Goal: Contribute content: Add original content to the website for others to see

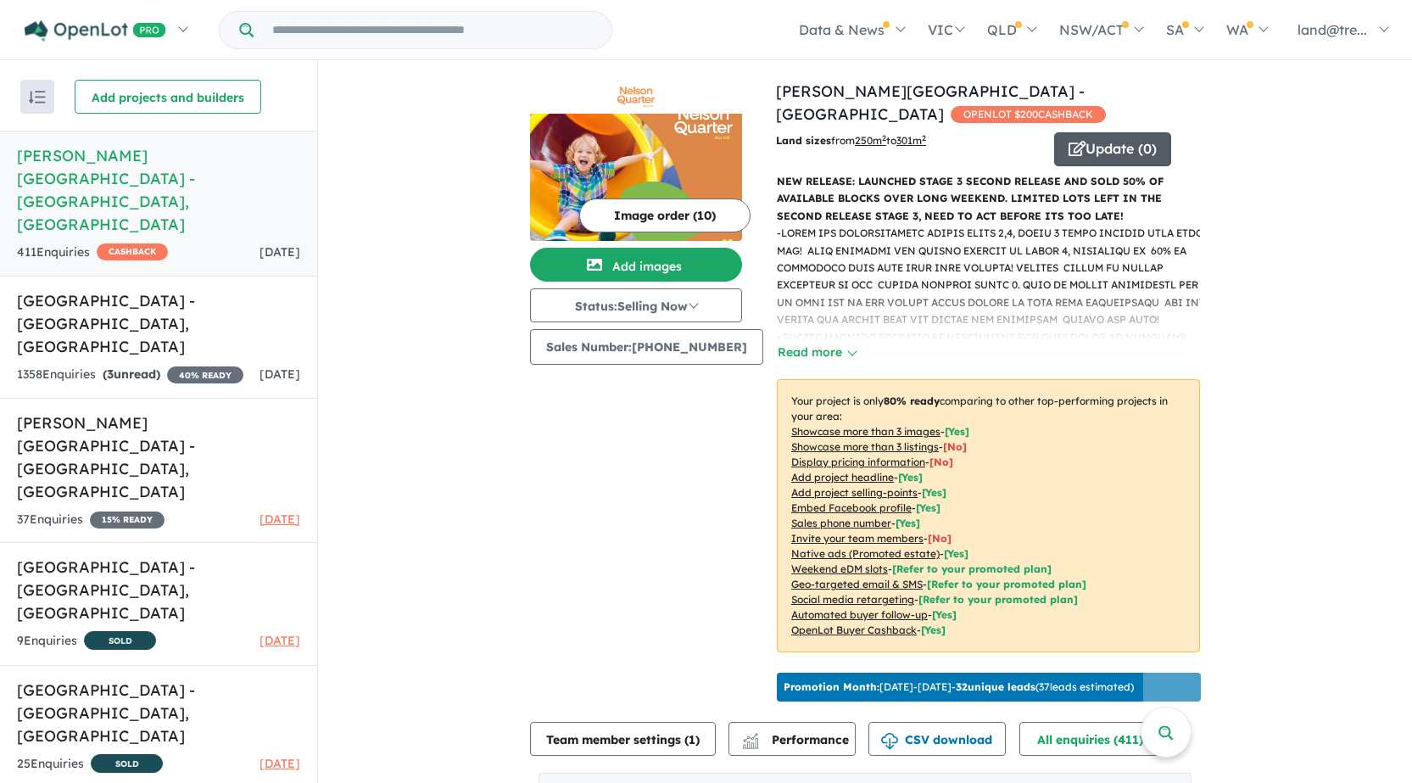
click at [1099, 132] on button "Update ( 0 )" at bounding box center [1112, 149] width 117 height 34
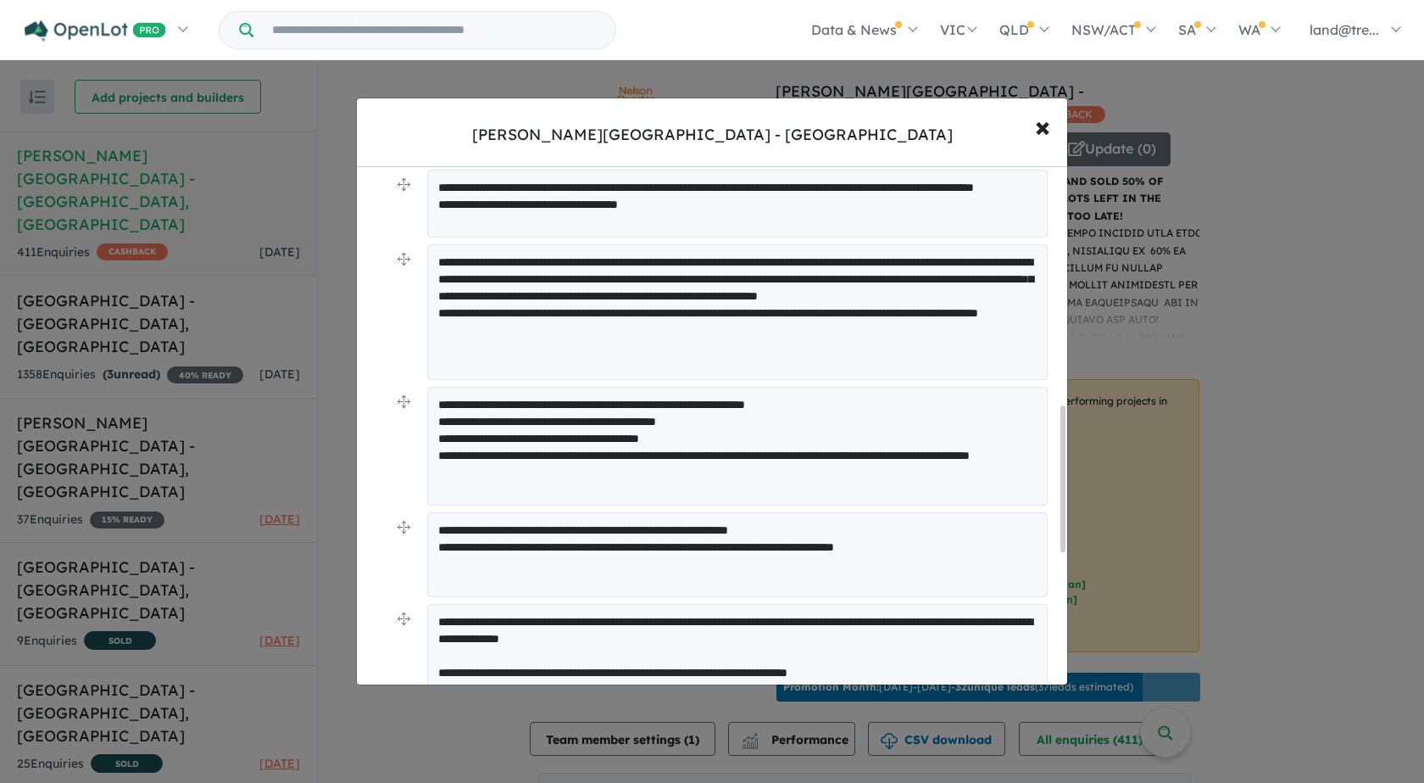
scroll to position [848, 0]
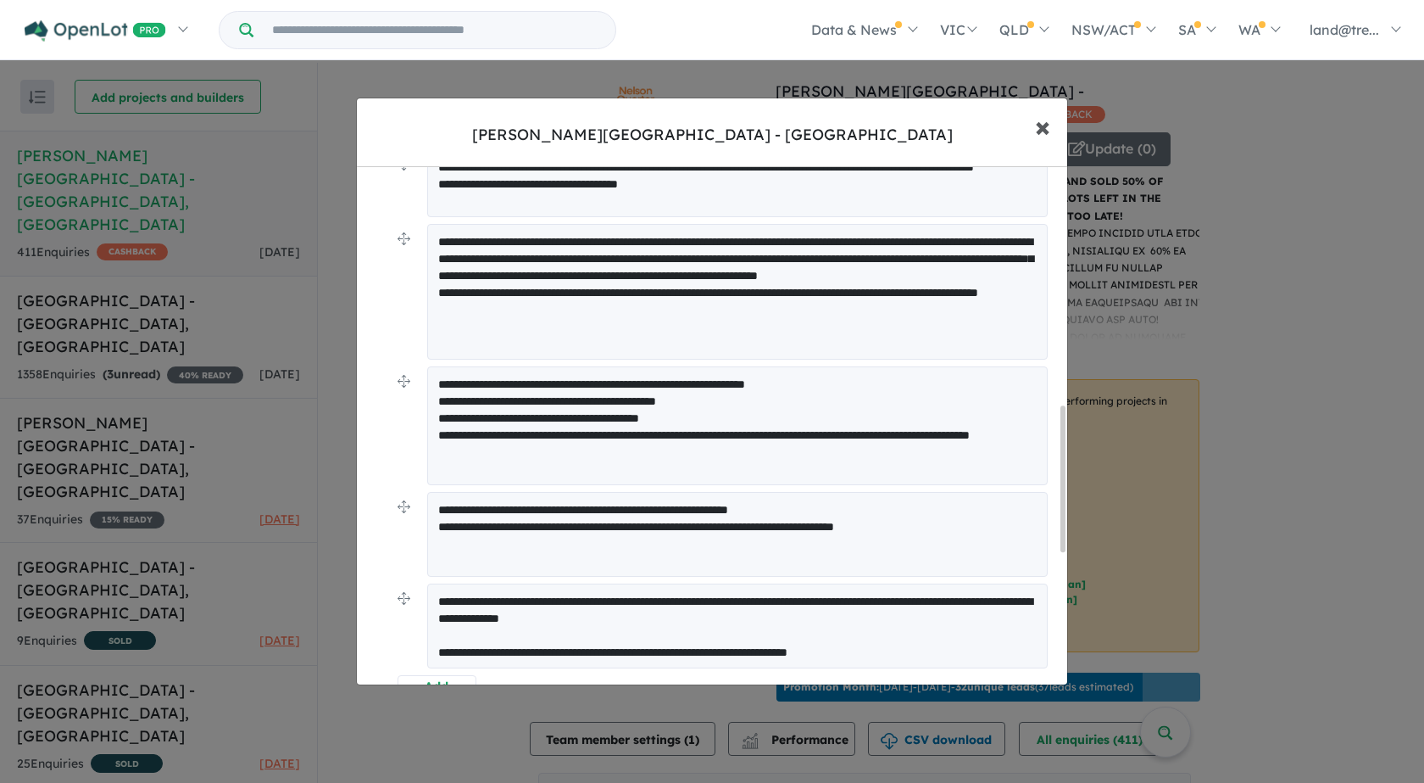
click at [1042, 131] on span "×" at bounding box center [1042, 126] width 15 height 36
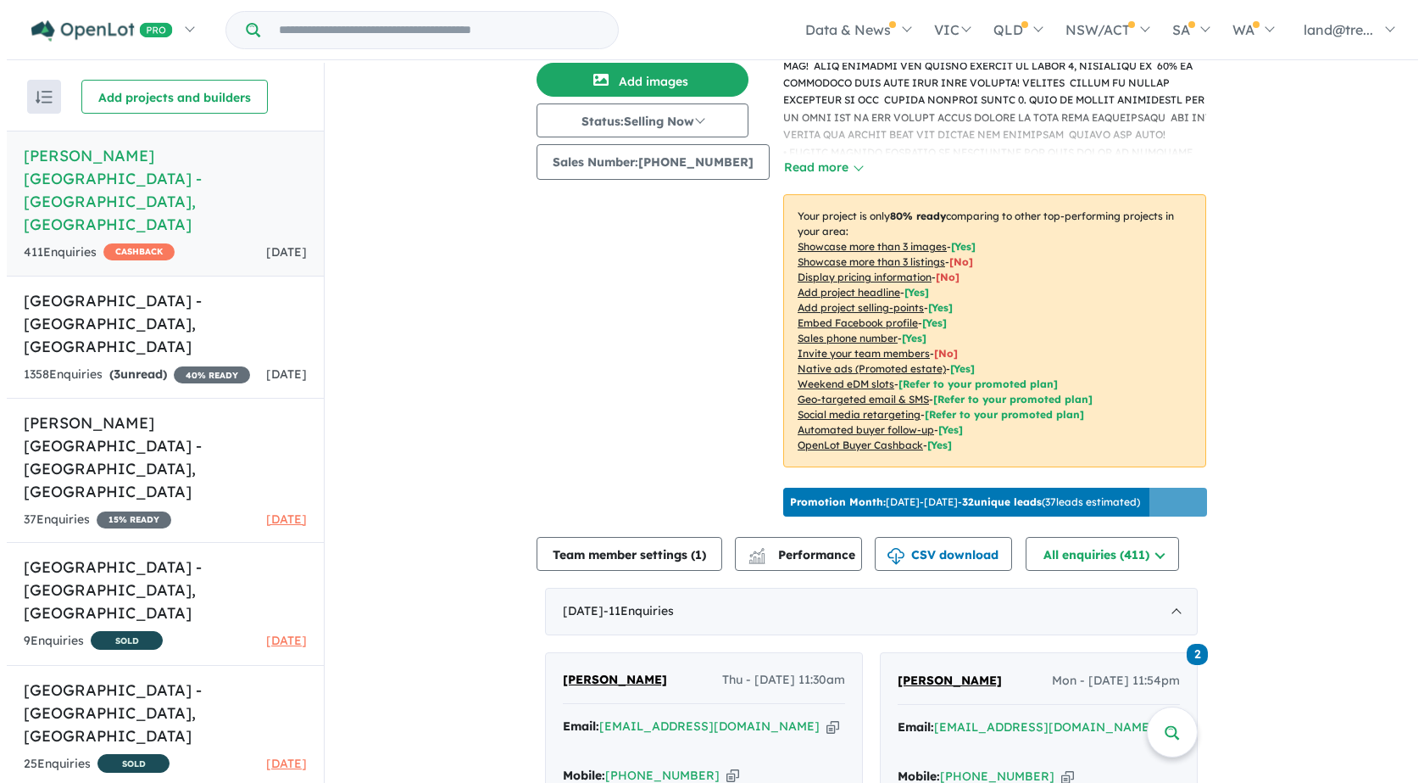
scroll to position [0, 0]
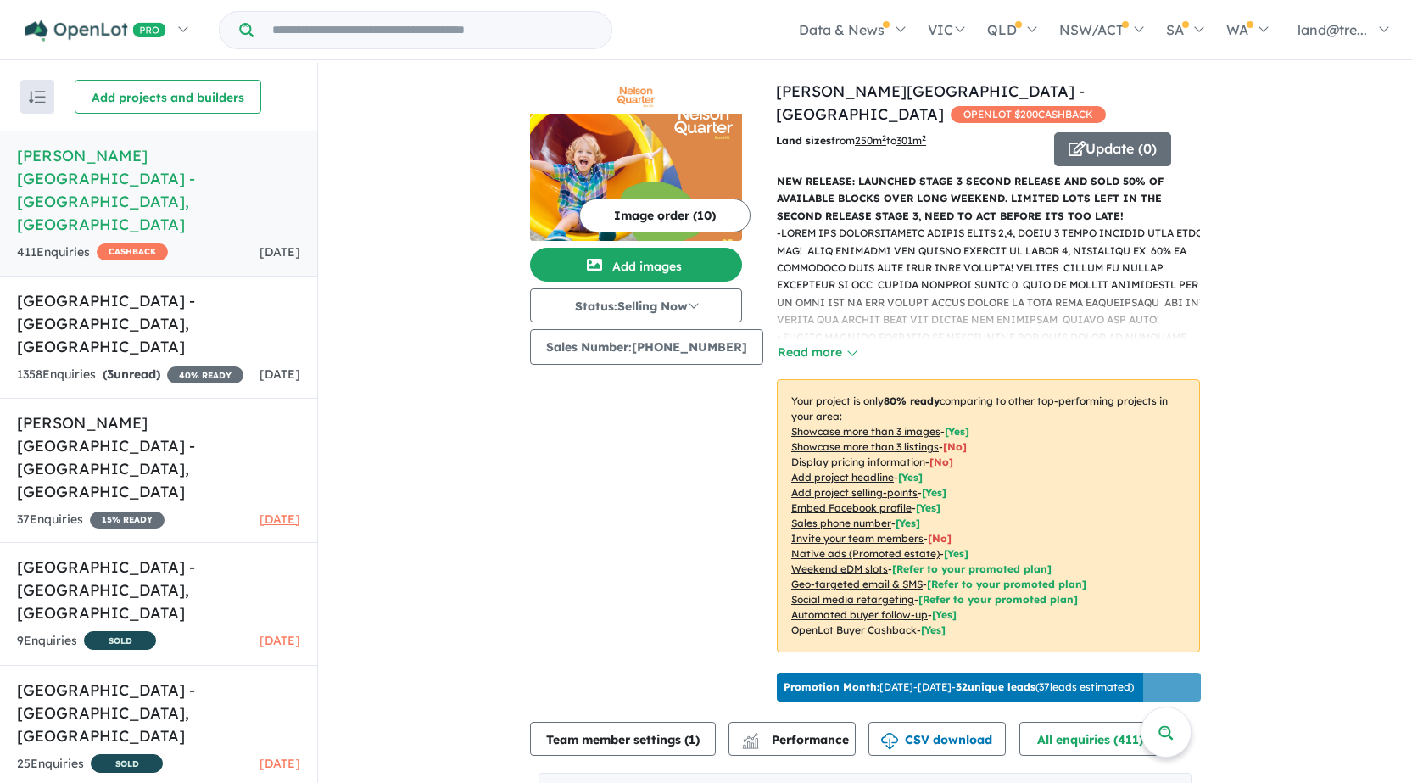
click at [644, 215] on button "Image order ( 10 )" at bounding box center [664, 215] width 171 height 34
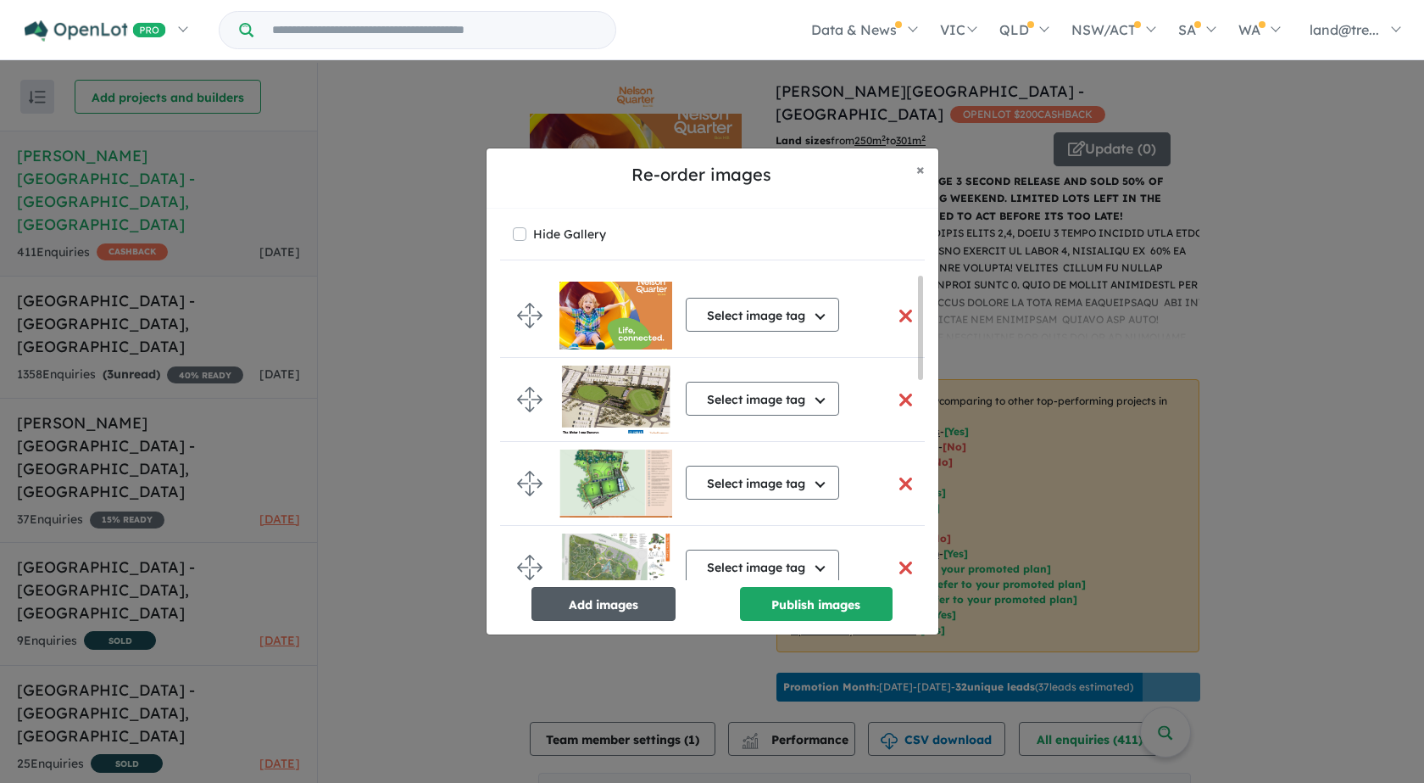
click at [610, 601] on button "Add images" at bounding box center [604, 604] width 144 height 34
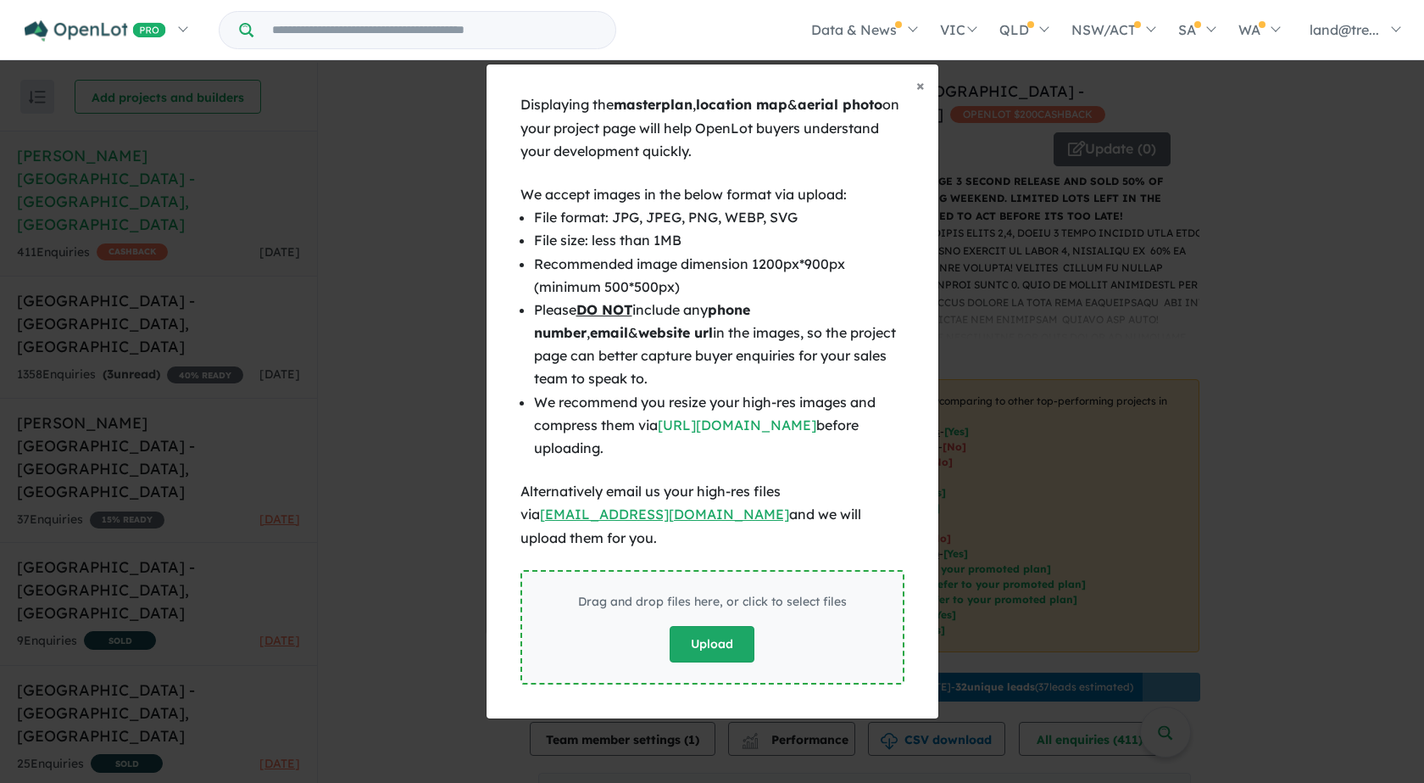
click at [707, 634] on button "Upload" at bounding box center [712, 644] width 85 height 36
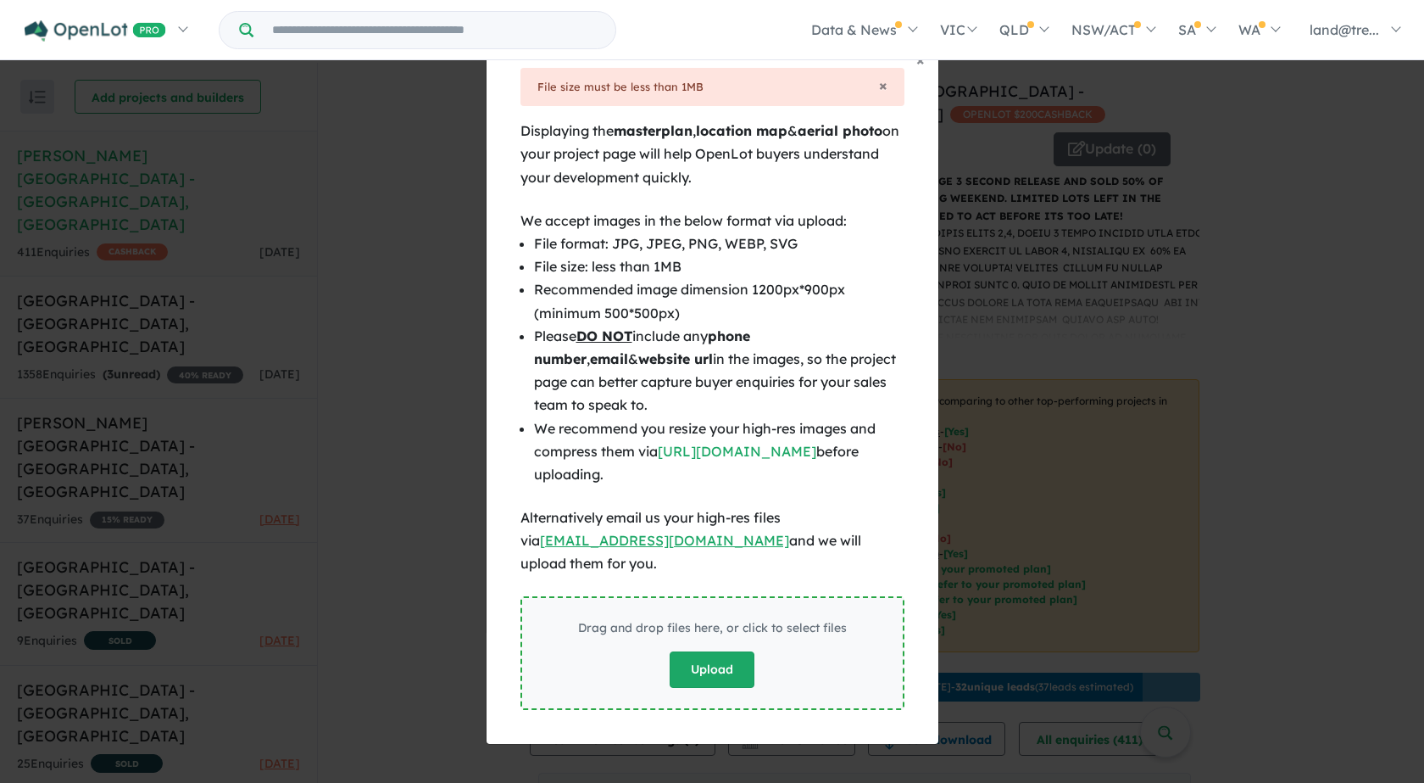
click at [721, 659] on button "Upload" at bounding box center [712, 669] width 85 height 36
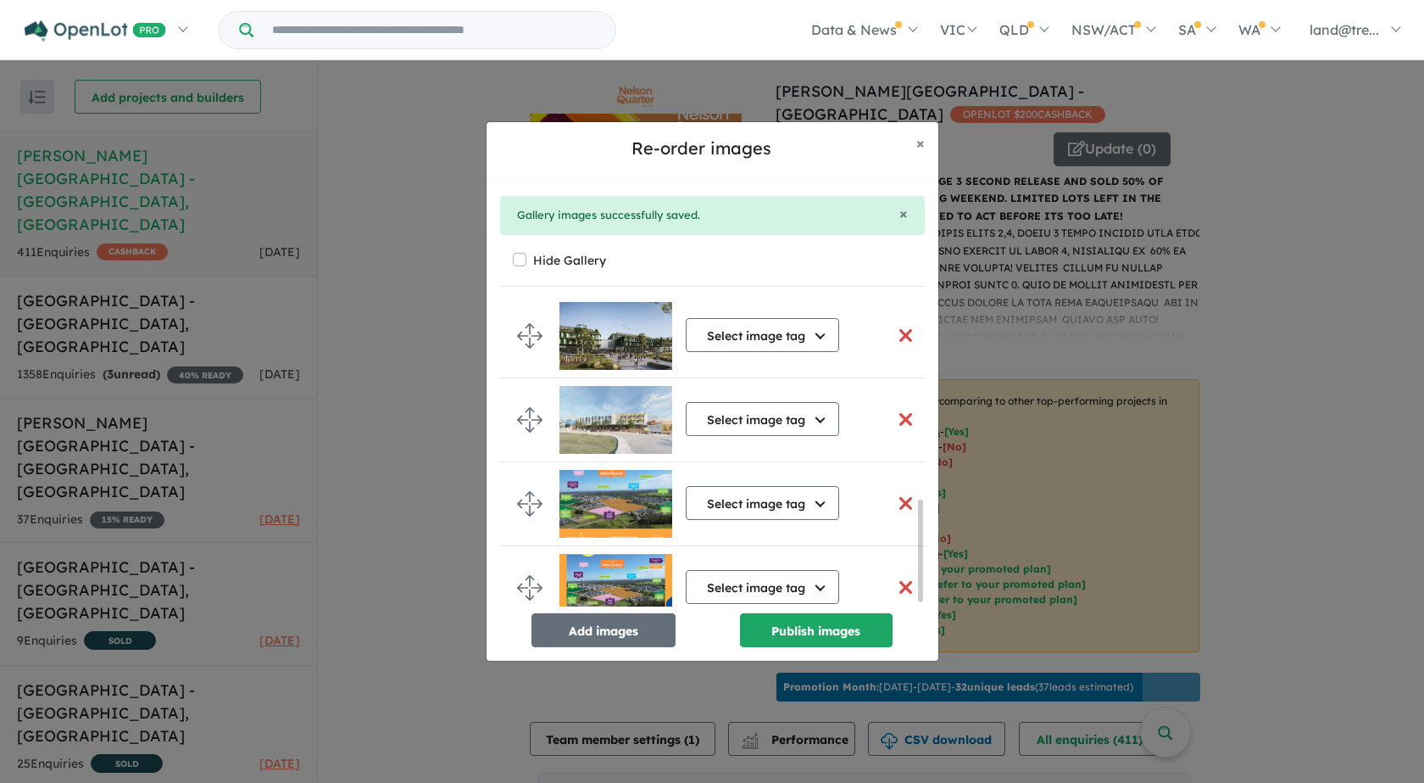
scroll to position [610, 0]
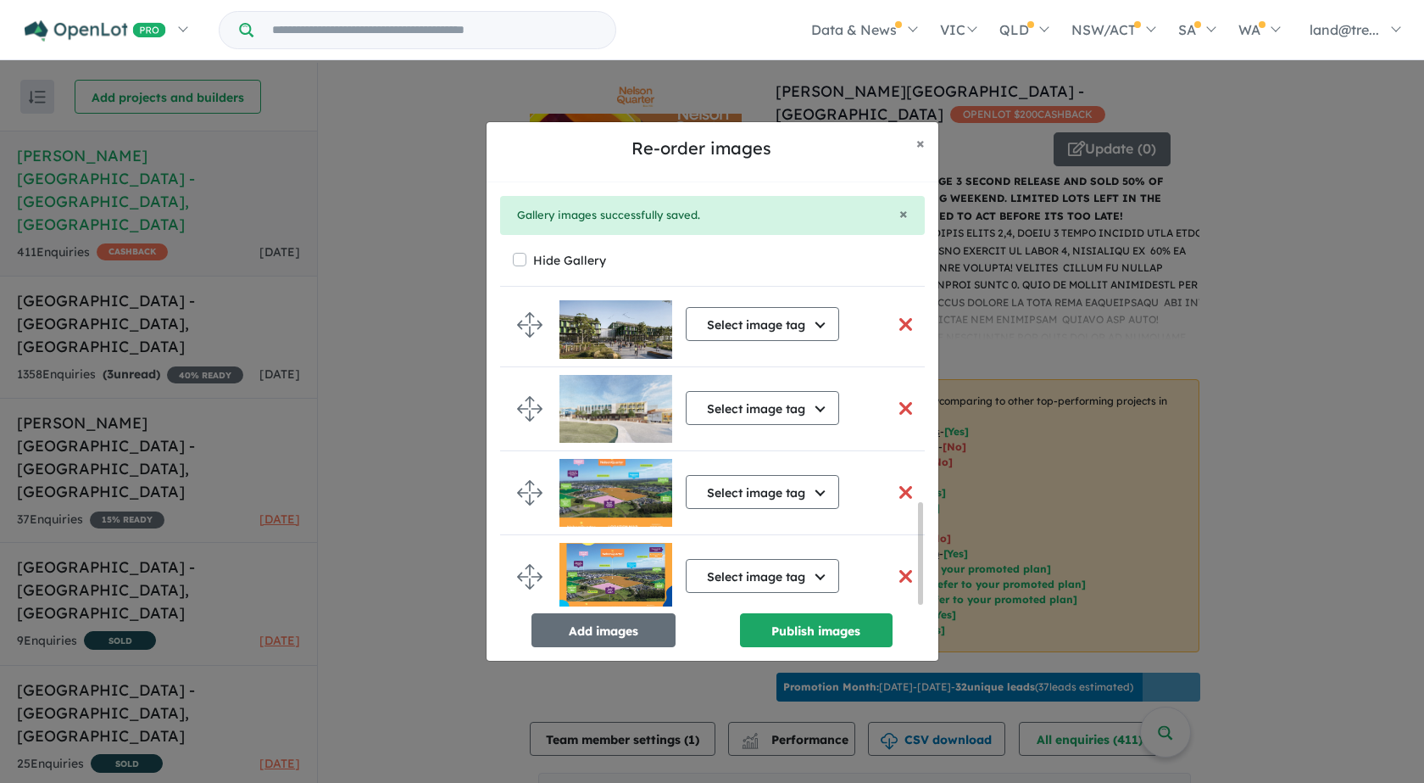
click at [905, 571] on button "button" at bounding box center [907, 576] width 36 height 36
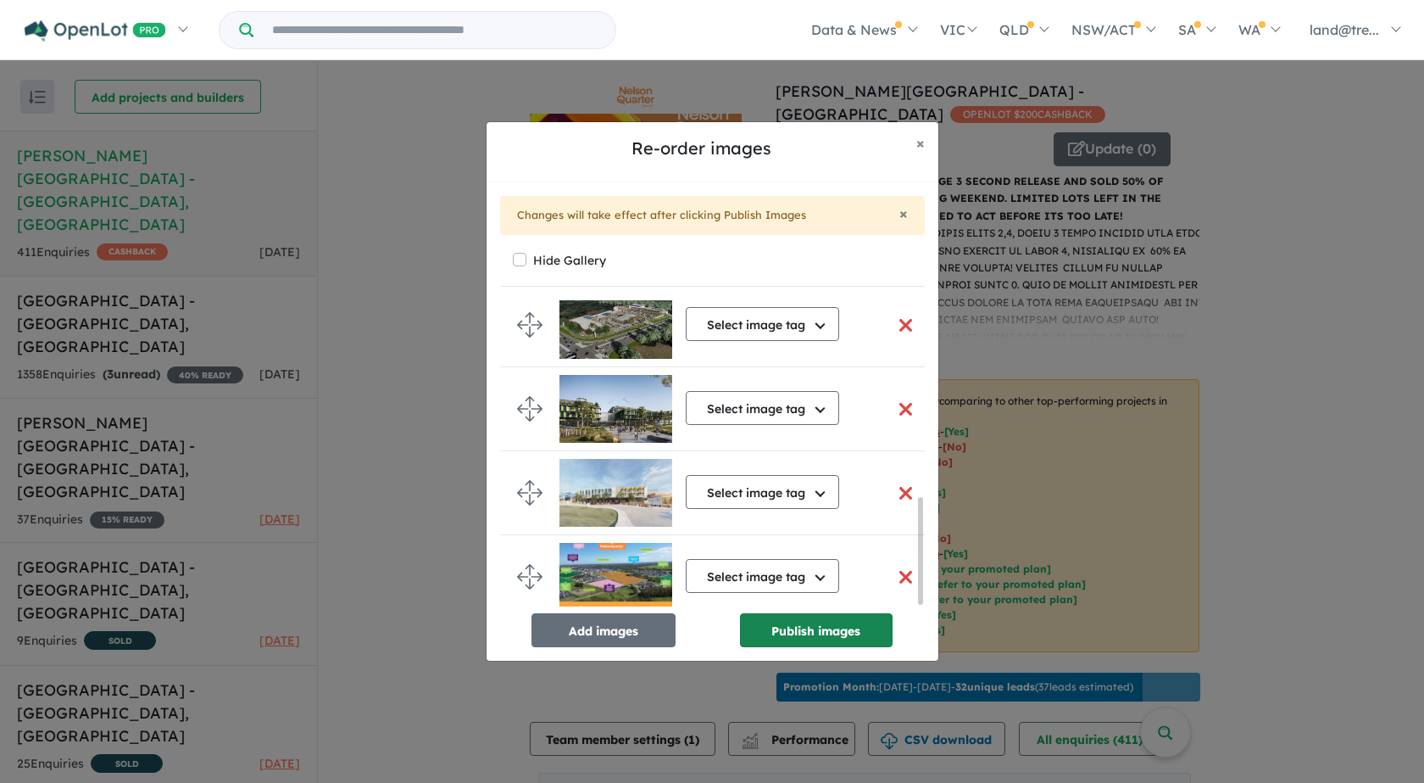
click at [829, 629] on button "Publish images" at bounding box center [816, 630] width 153 height 34
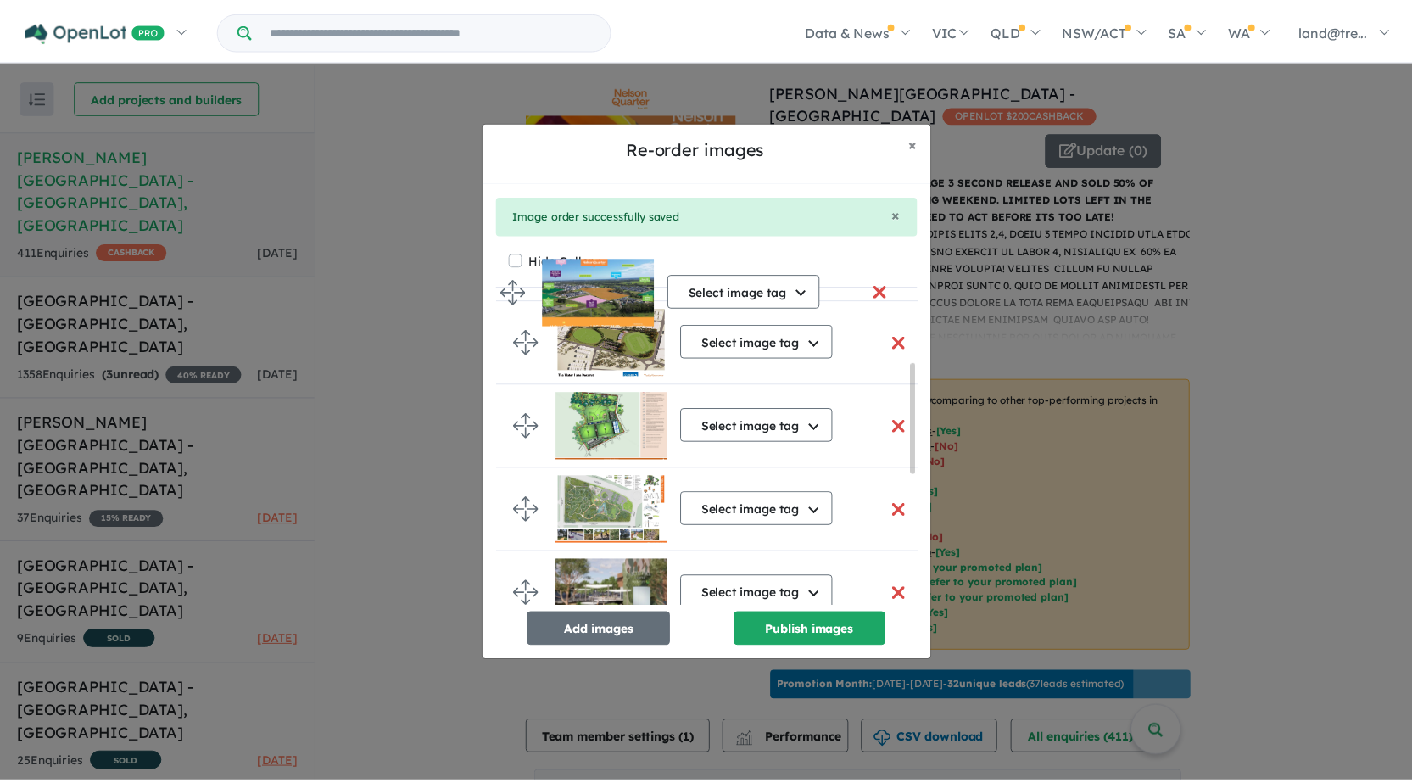
scroll to position [0, 0]
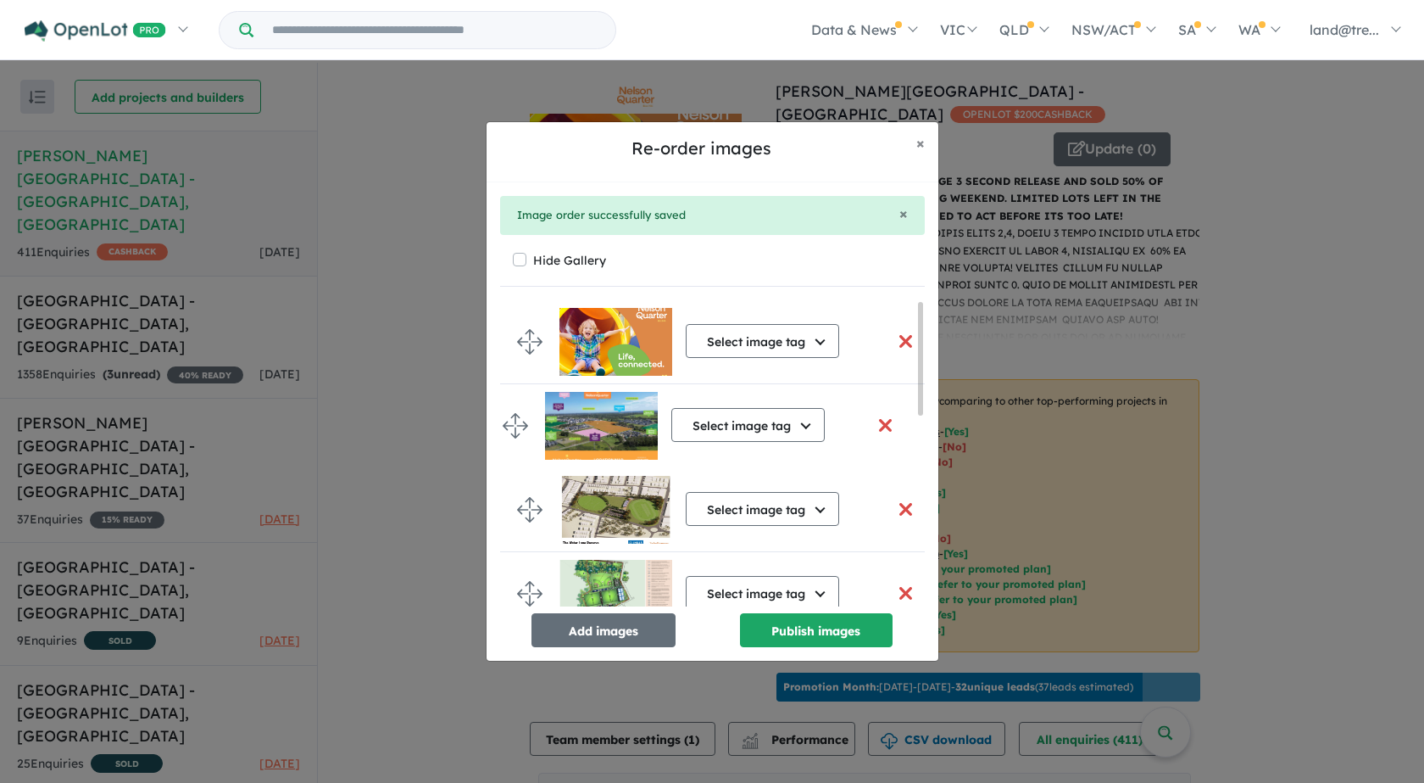
drag, startPoint x: 523, startPoint y: 579, endPoint x: 509, endPoint y: 426, distance: 153.3
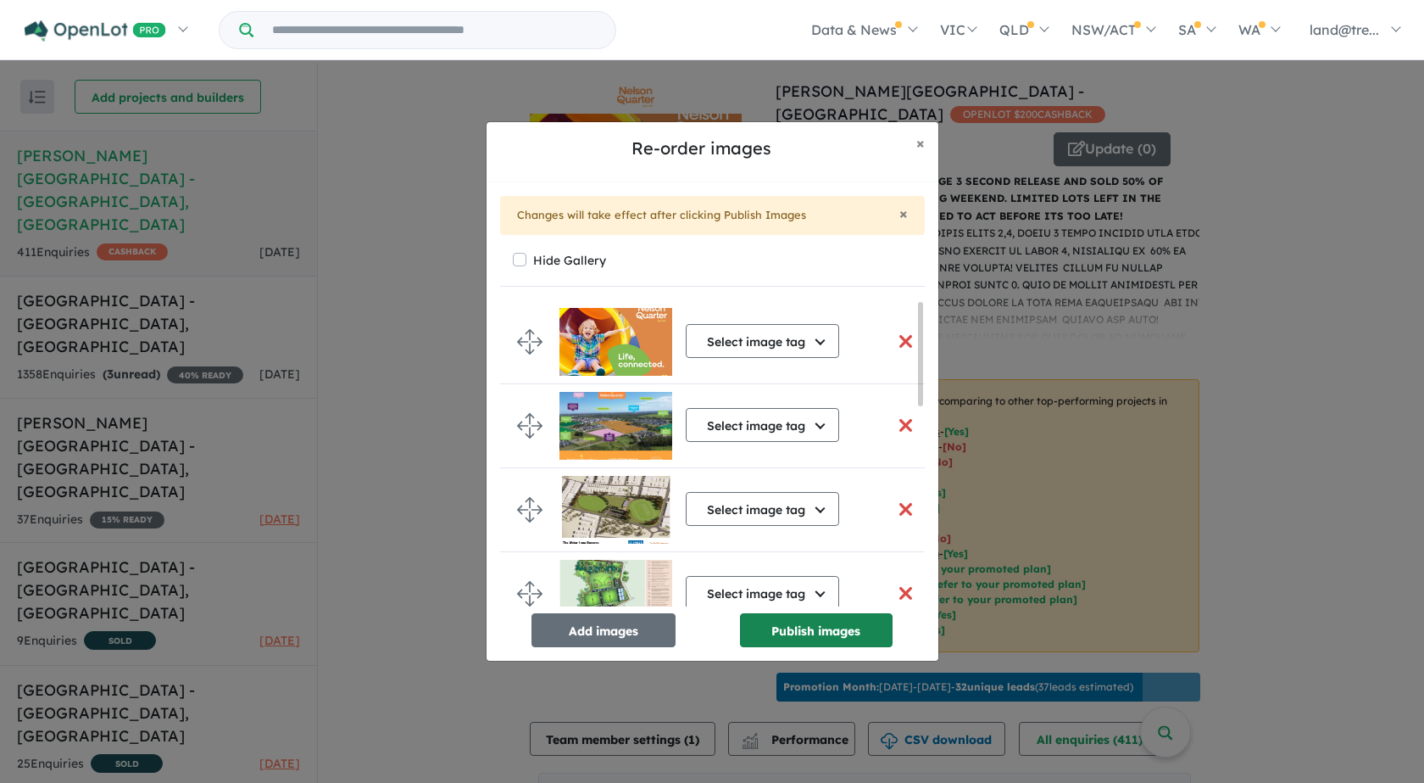
click at [817, 628] on button "Publish images" at bounding box center [816, 630] width 153 height 34
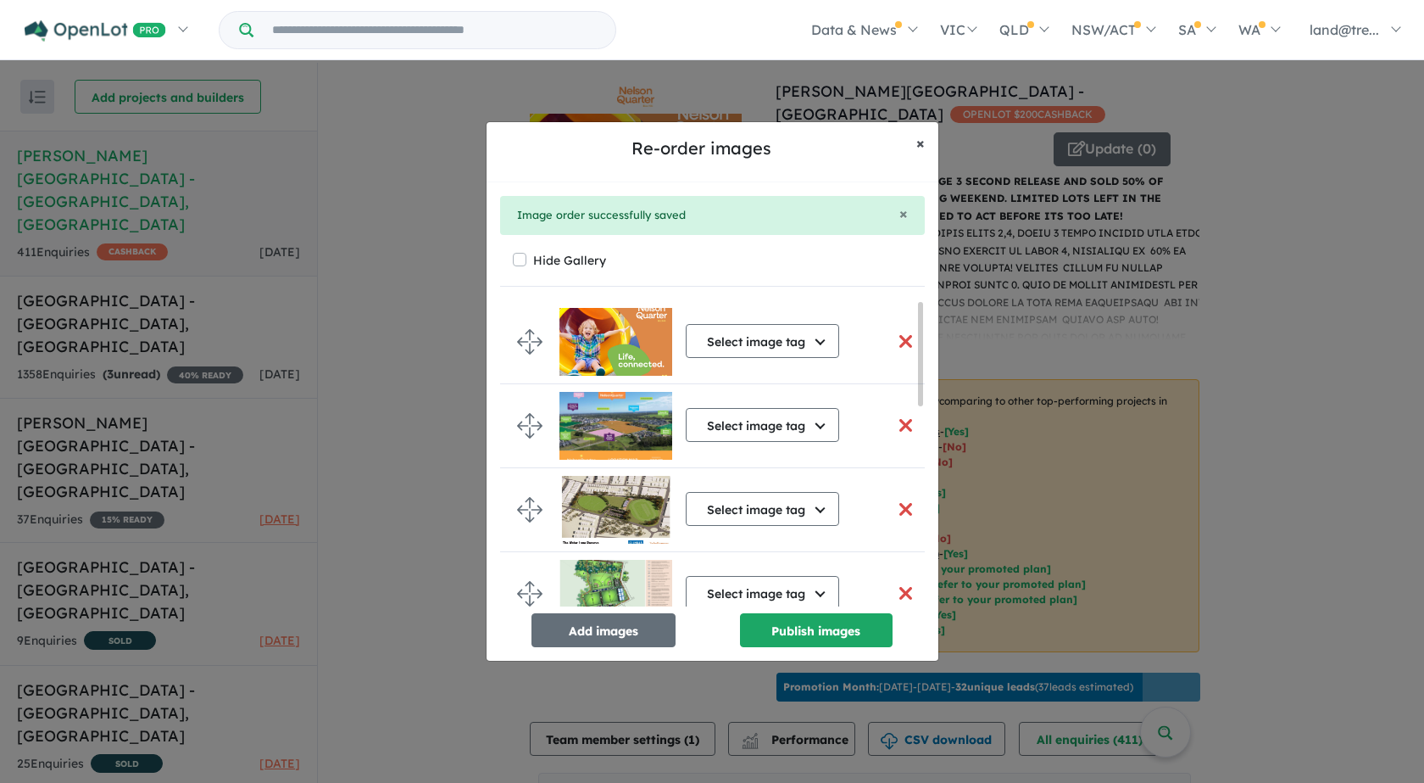
click at [923, 142] on span "×" at bounding box center [921, 143] width 8 height 20
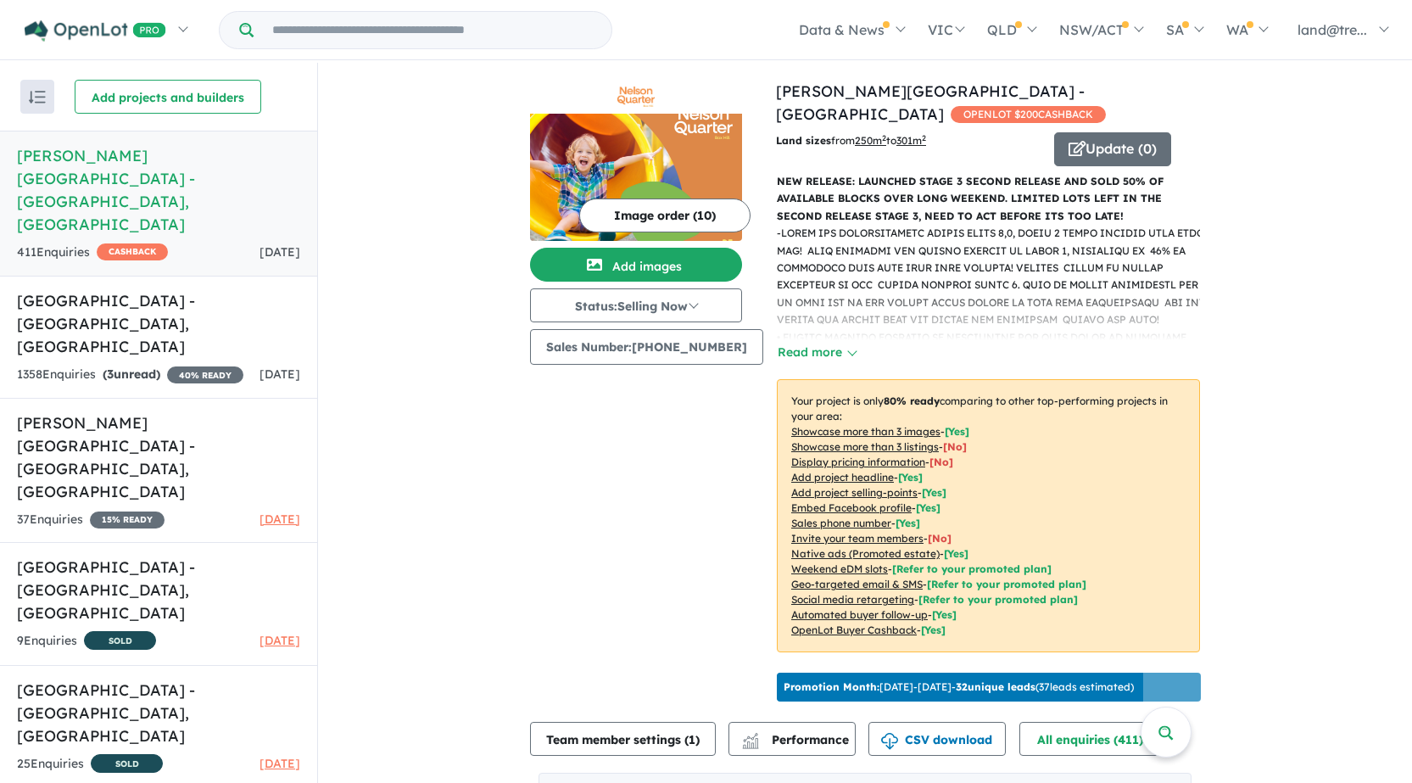
scroll to position [3, 0]
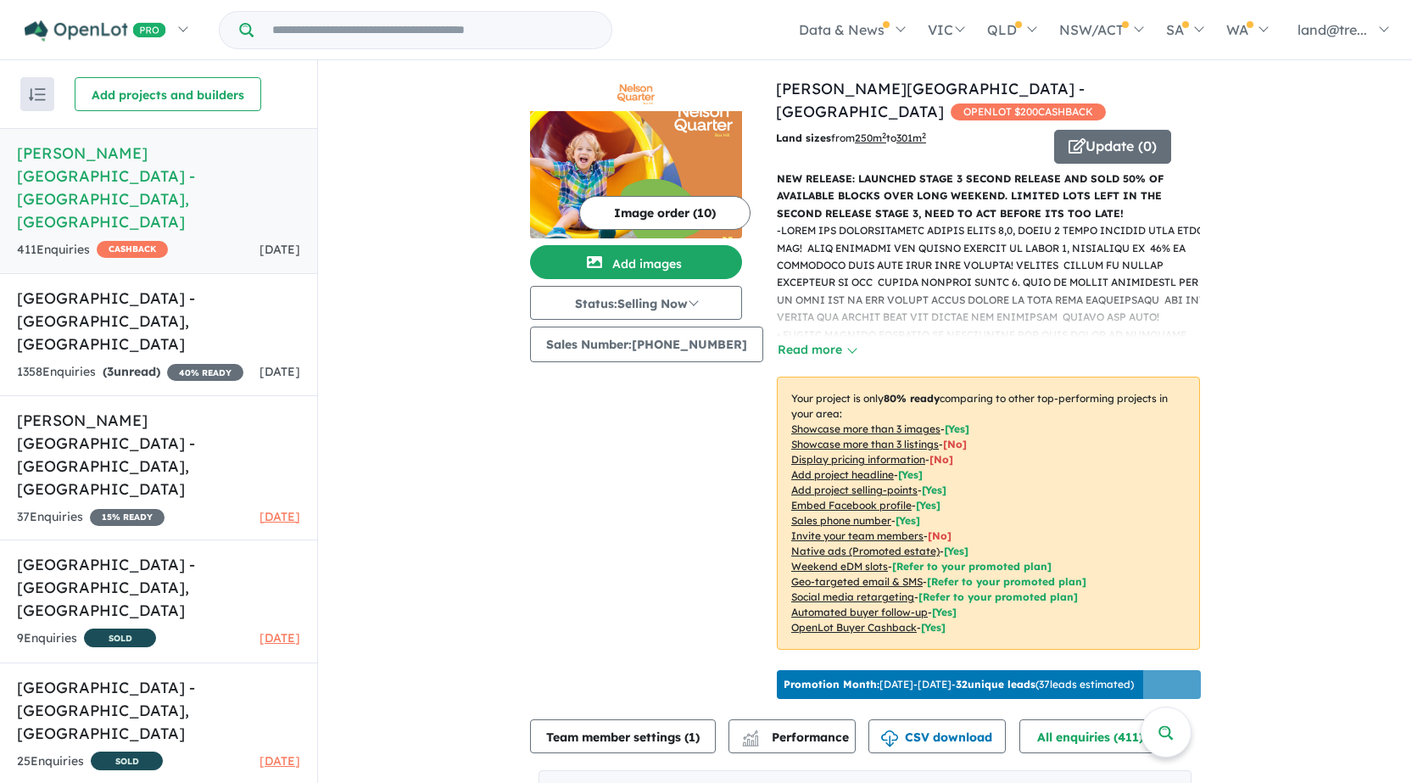
click at [601, 154] on img at bounding box center [636, 174] width 212 height 127
